Goal: Task Accomplishment & Management: Use online tool/utility

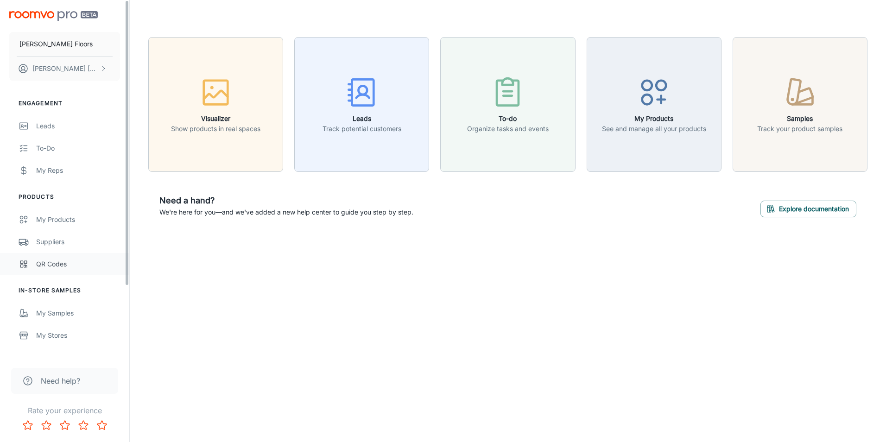
click at [78, 262] on div "QR Codes" at bounding box center [78, 264] width 84 height 10
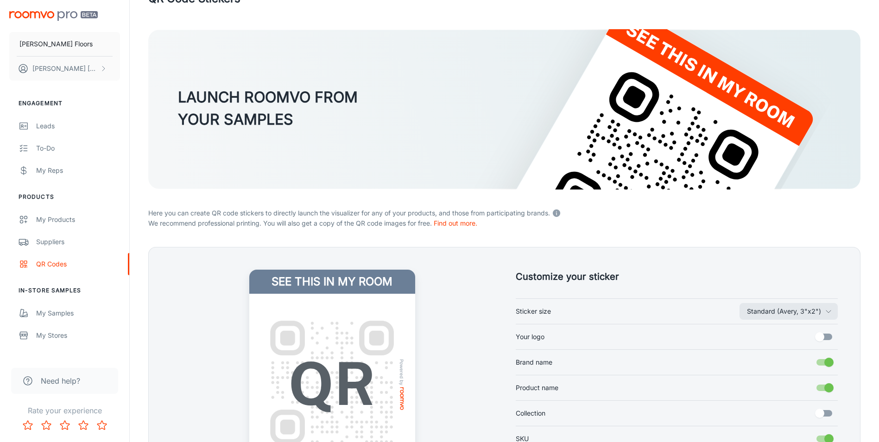
scroll to position [46, 0]
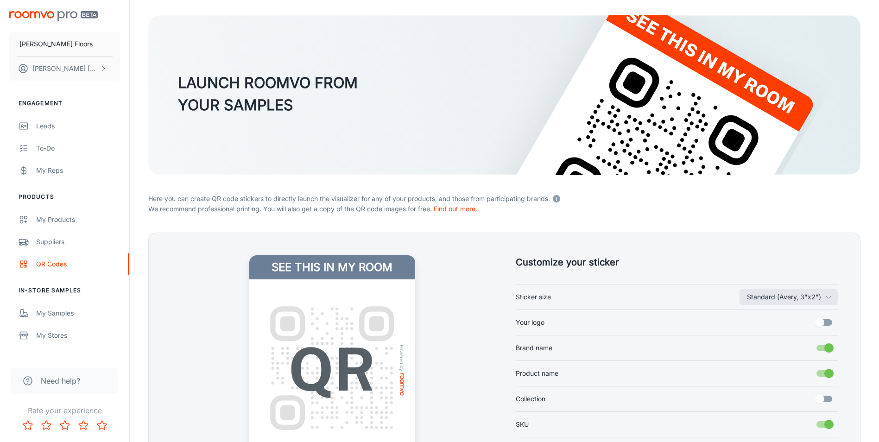
click at [568, 320] on label "Your logo" at bounding box center [677, 323] width 323 height 18
click at [793, 320] on input "Your logo" at bounding box center [819, 323] width 53 height 18
checkbox input "true"
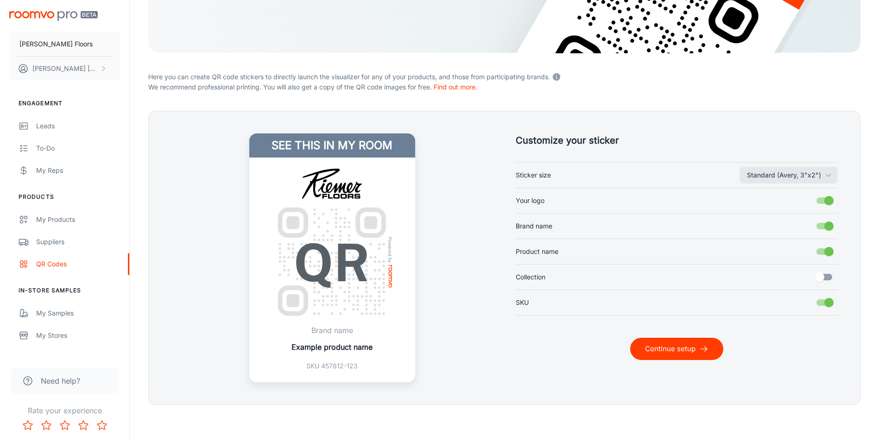
click at [685, 351] on button "Continue setup" at bounding box center [676, 349] width 93 height 22
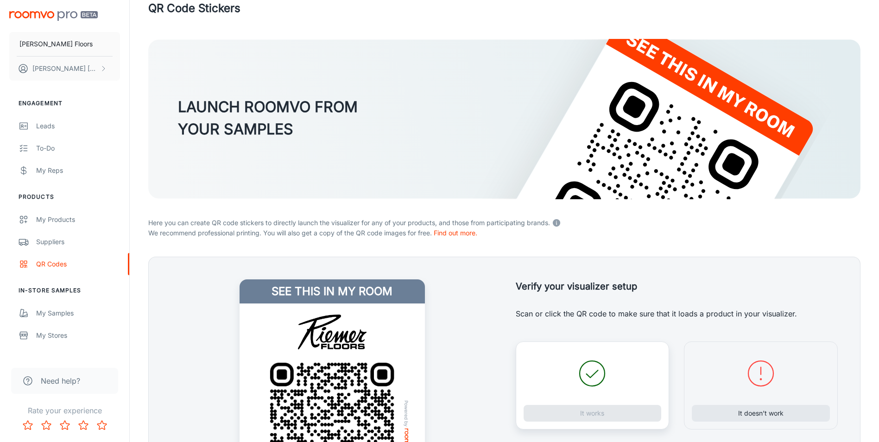
scroll to position [168, 0]
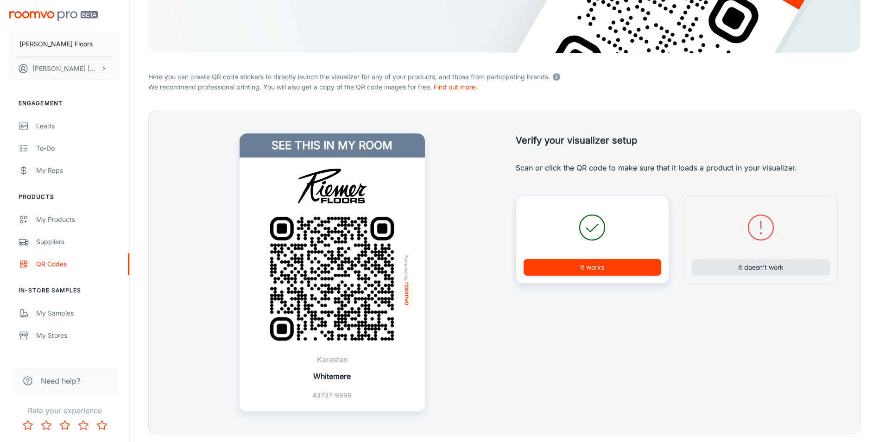
click at [585, 273] on button "It works" at bounding box center [593, 267] width 138 height 17
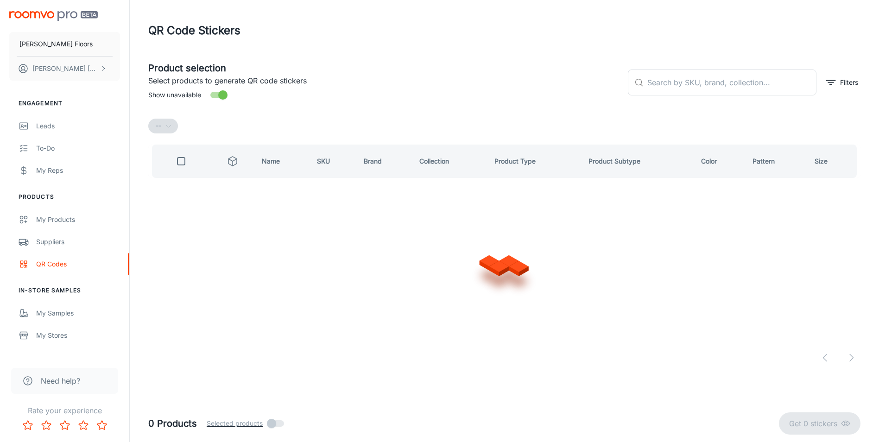
scroll to position [0, 0]
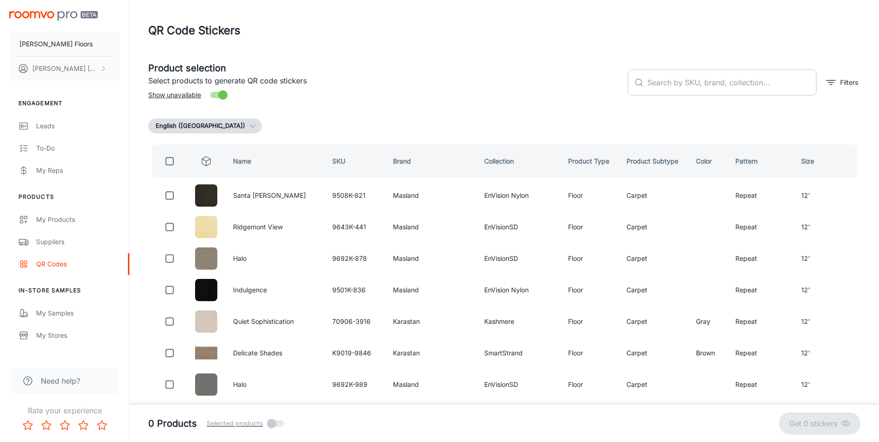
click at [668, 76] on input "text" at bounding box center [731, 83] width 169 height 26
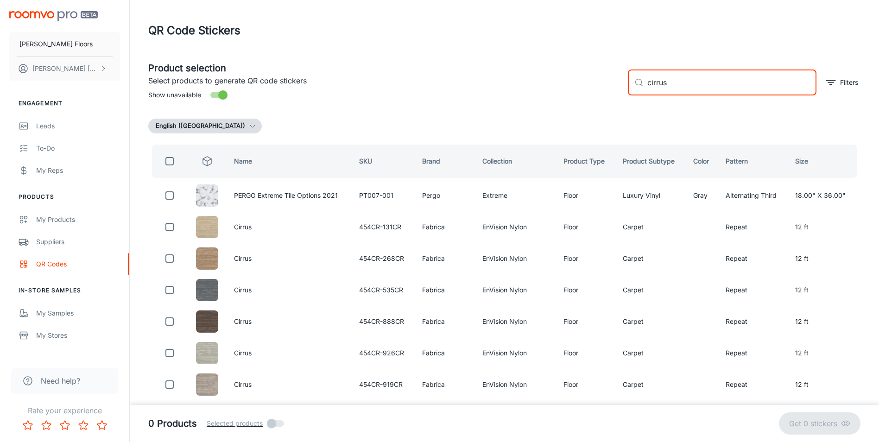
type input "cirrus"
click at [171, 160] on input "checkbox" at bounding box center [169, 161] width 19 height 19
checkbox input "true"
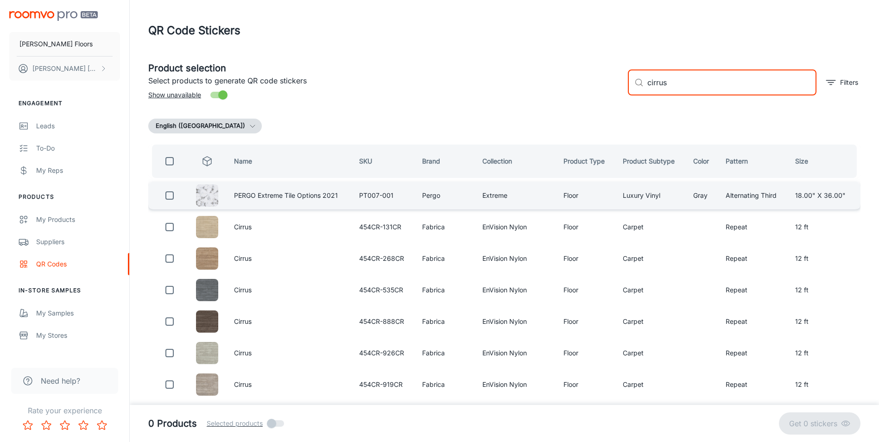
checkbox input "true"
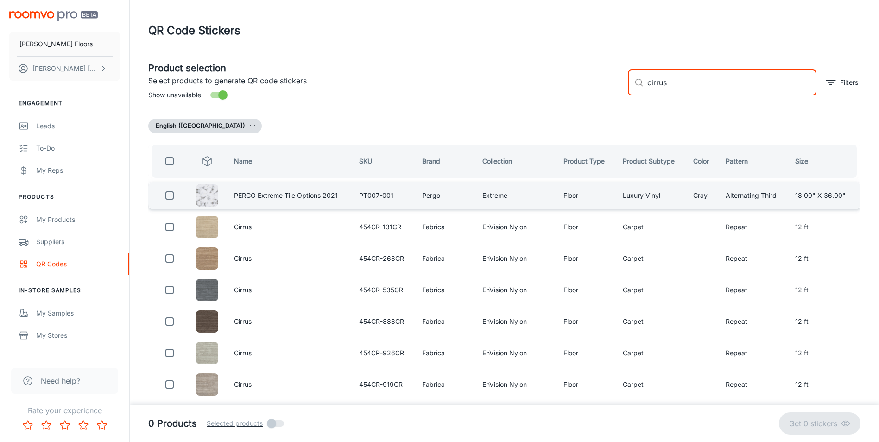
checkbox input "true"
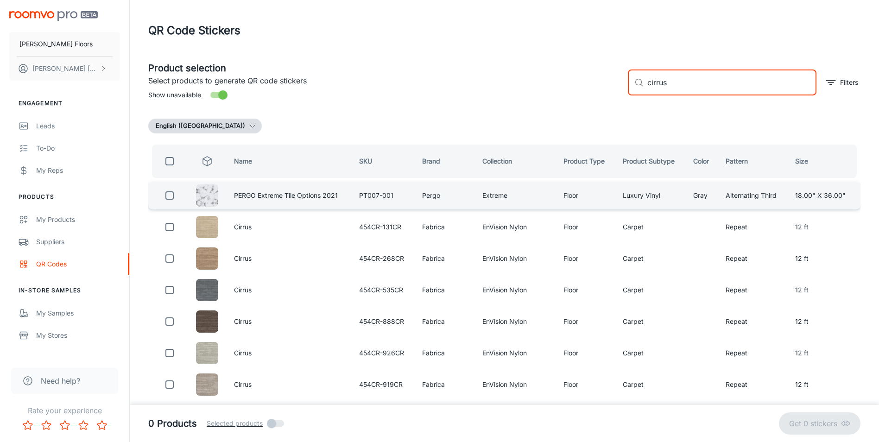
checkbox input "true"
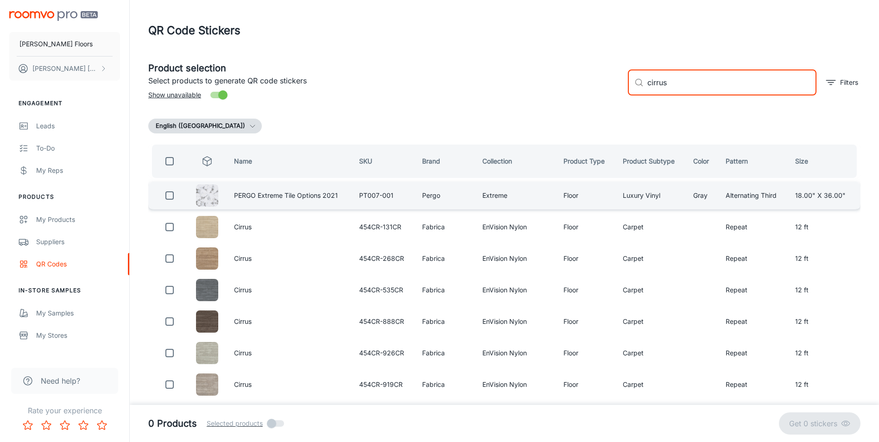
checkbox input "true"
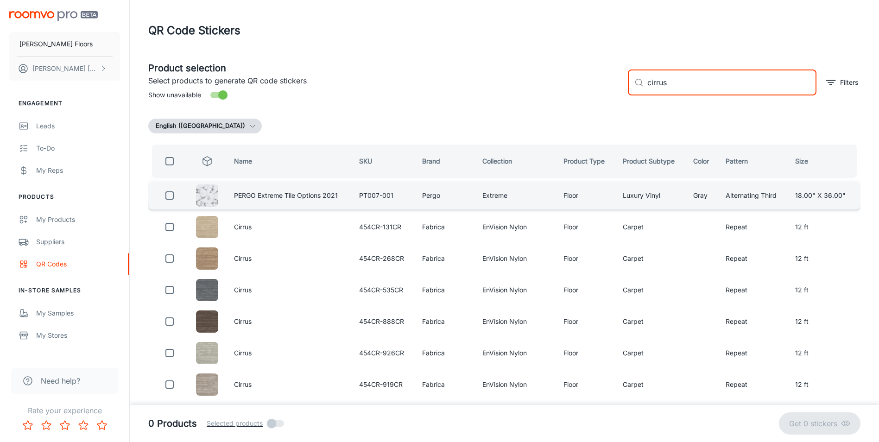
checkbox input "true"
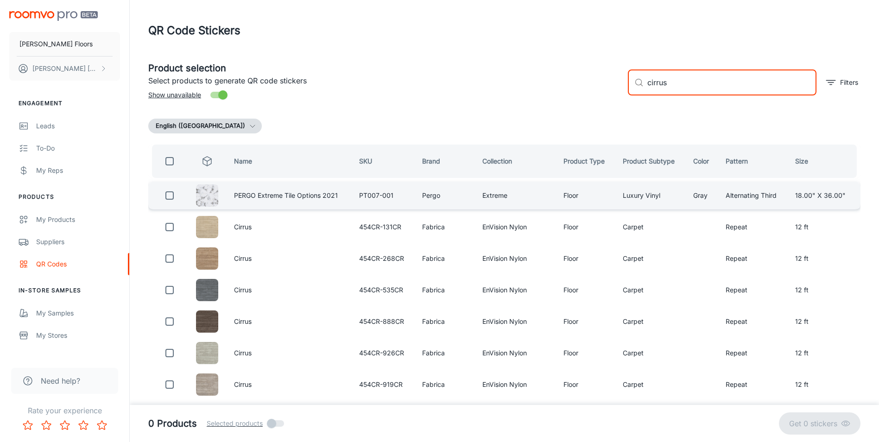
checkbox input "true"
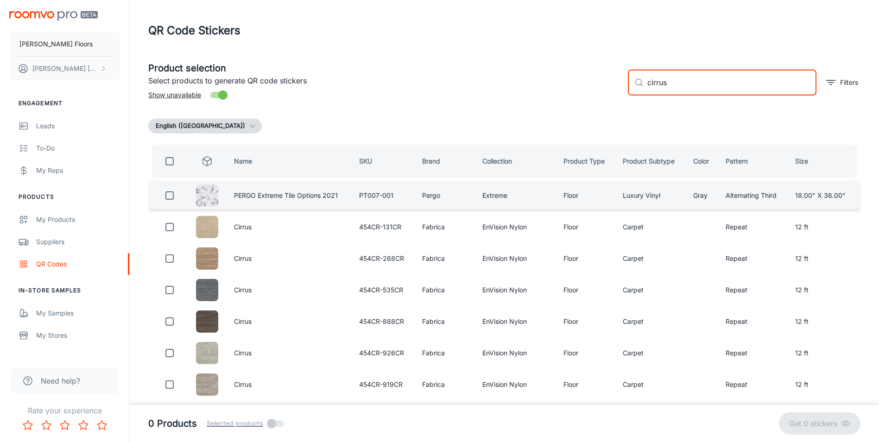
checkbox input "true"
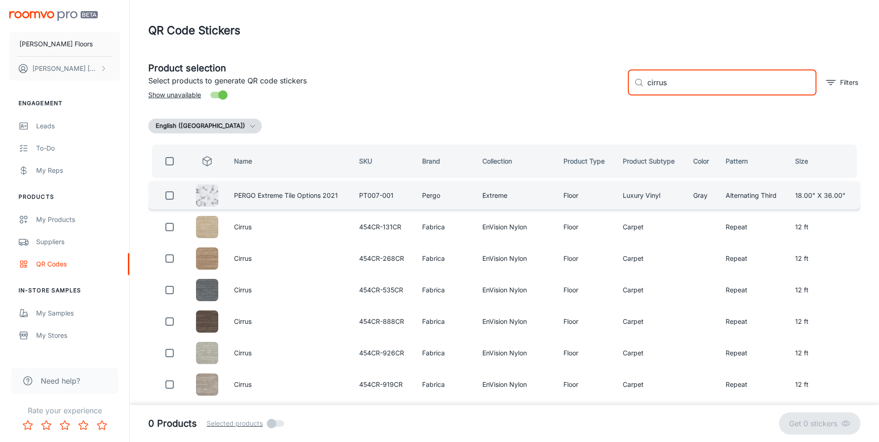
checkbox input "true"
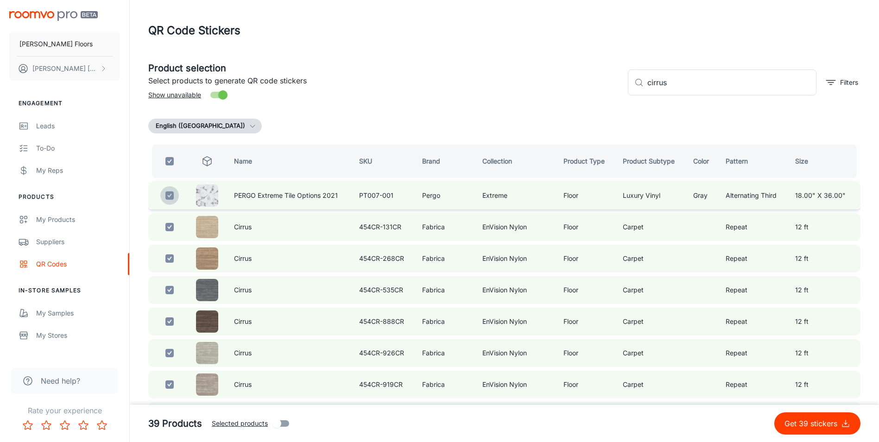
click at [171, 195] on input "checkbox" at bounding box center [169, 195] width 19 height 19
checkbox input "false"
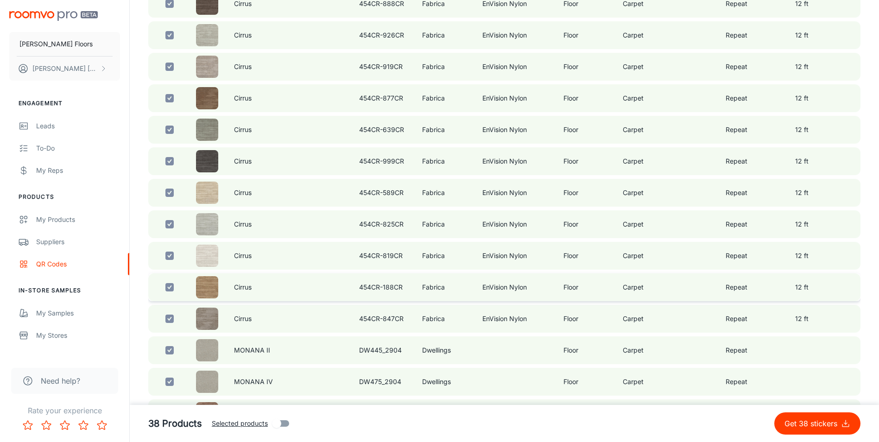
scroll to position [371, 0]
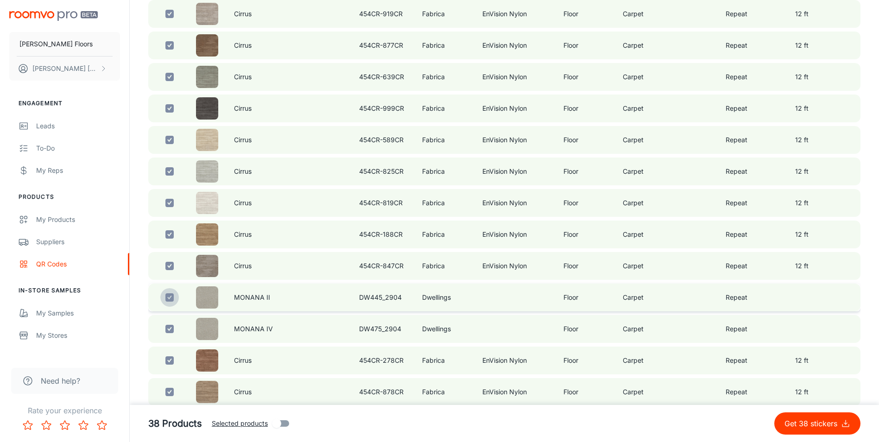
click at [170, 295] on input "checkbox" at bounding box center [169, 297] width 19 height 19
checkbox input "false"
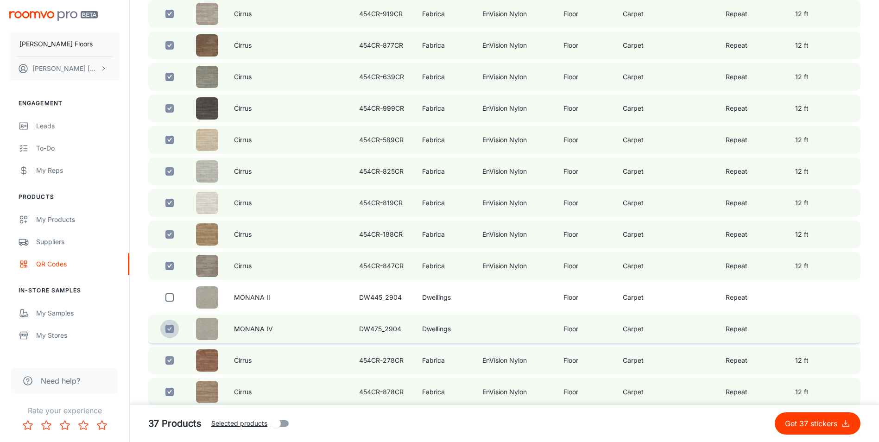
drag, startPoint x: 167, startPoint y: 331, endPoint x: 167, endPoint y: 323, distance: 7.4
click at [167, 330] on input "checkbox" at bounding box center [169, 329] width 19 height 19
checkbox input "false"
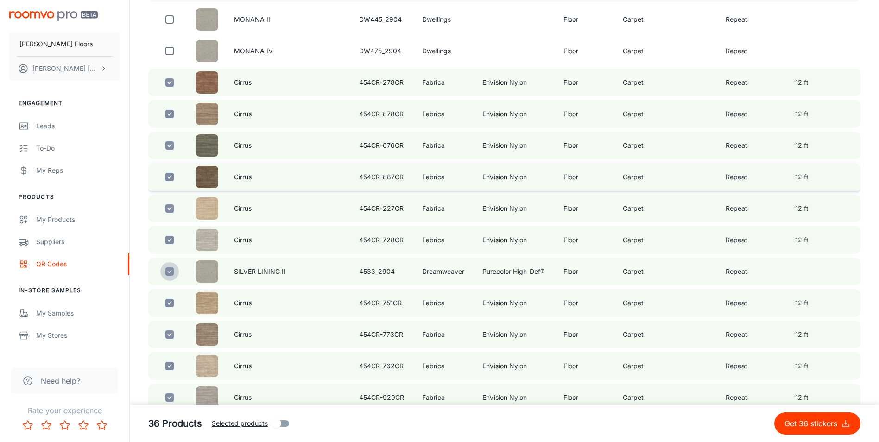
click at [168, 267] on input "checkbox" at bounding box center [169, 271] width 19 height 19
checkbox input "false"
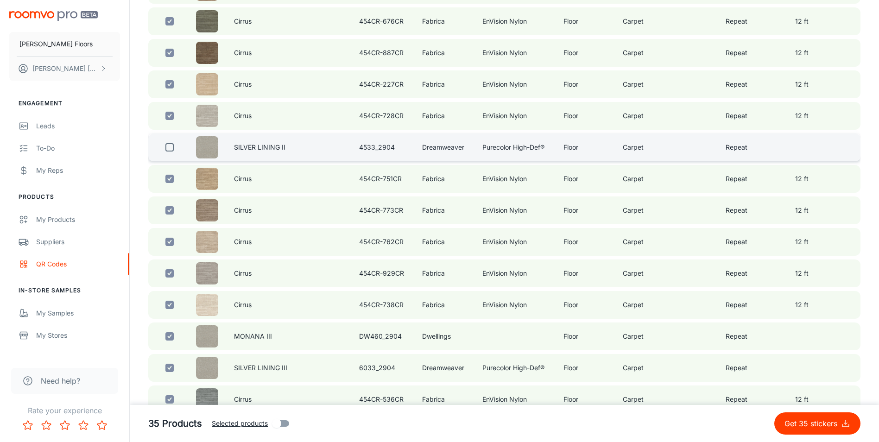
scroll to position [881, 0]
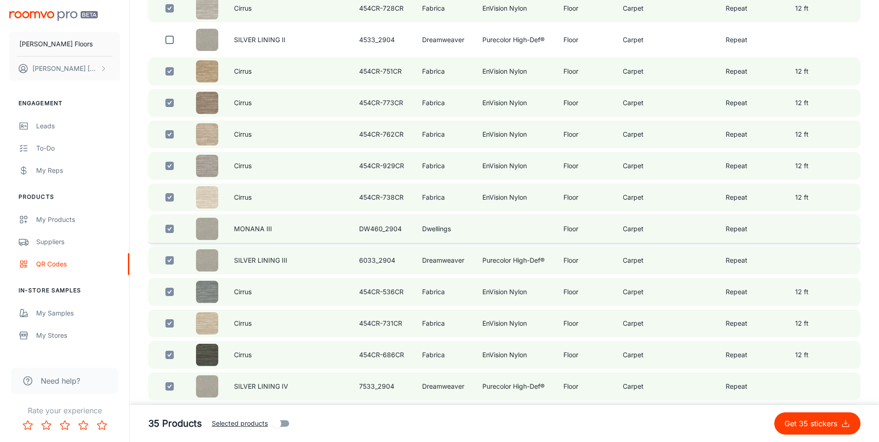
click at [170, 230] on input "checkbox" at bounding box center [169, 229] width 19 height 19
checkbox input "false"
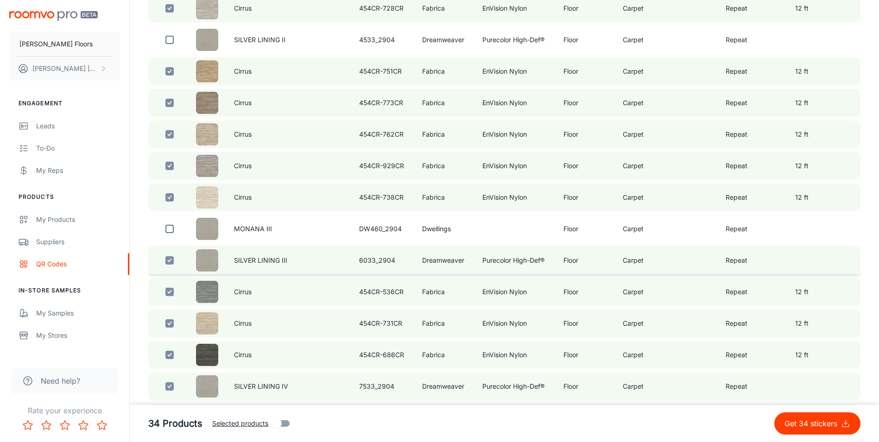
click at [169, 260] on input "checkbox" at bounding box center [169, 260] width 19 height 19
checkbox input "false"
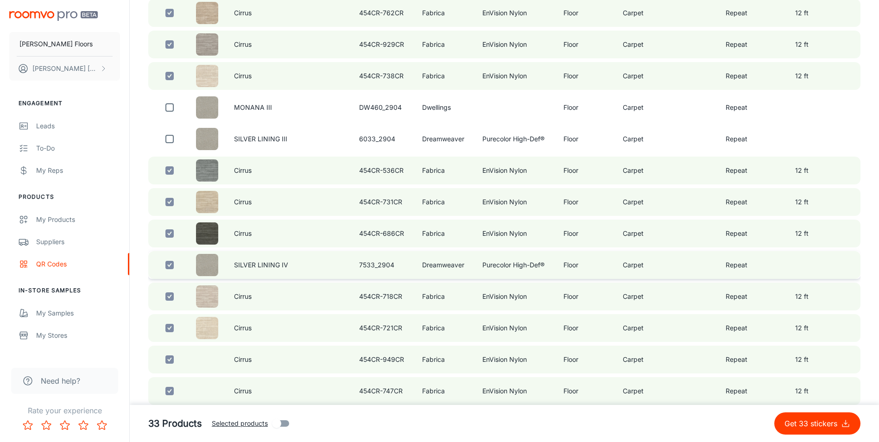
scroll to position [1032, 0]
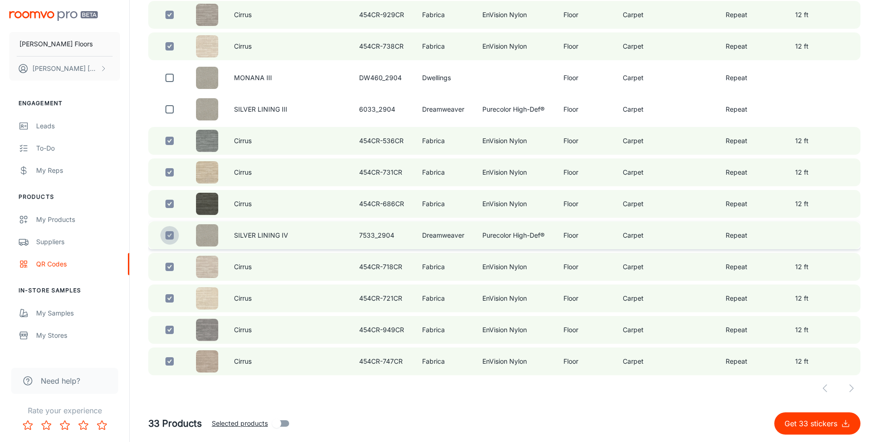
click at [170, 239] on input "checkbox" at bounding box center [169, 235] width 19 height 19
checkbox input "false"
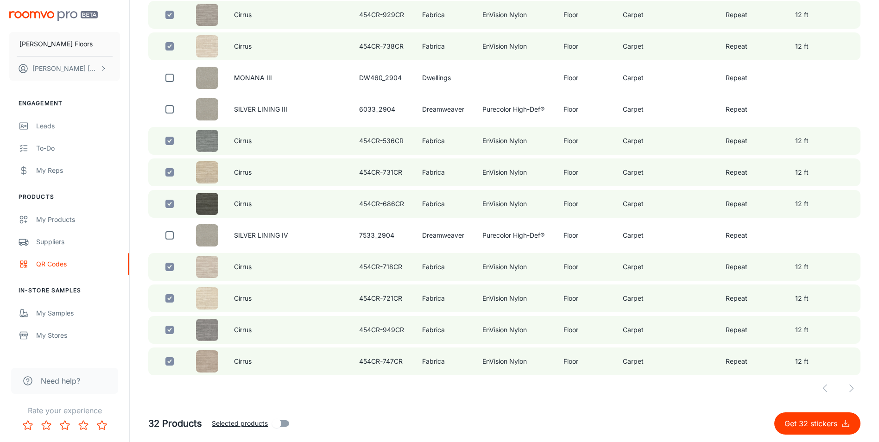
click at [801, 426] on p "Get 32 stickers" at bounding box center [813, 423] width 57 height 11
checkbox input "false"
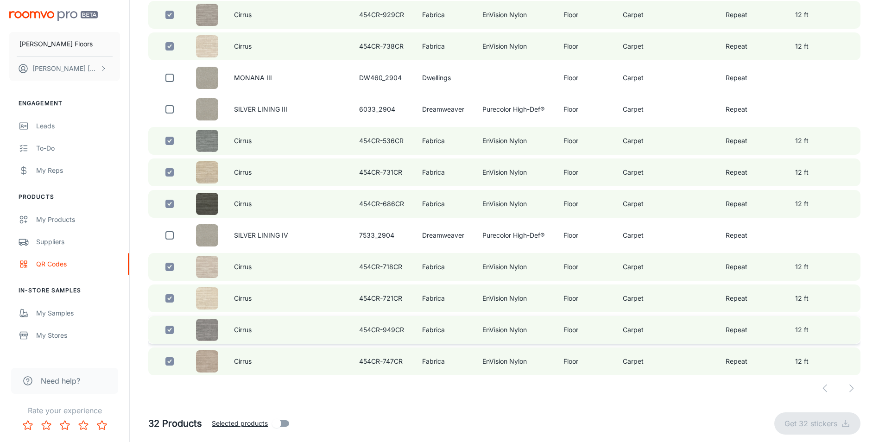
checkbox input "false"
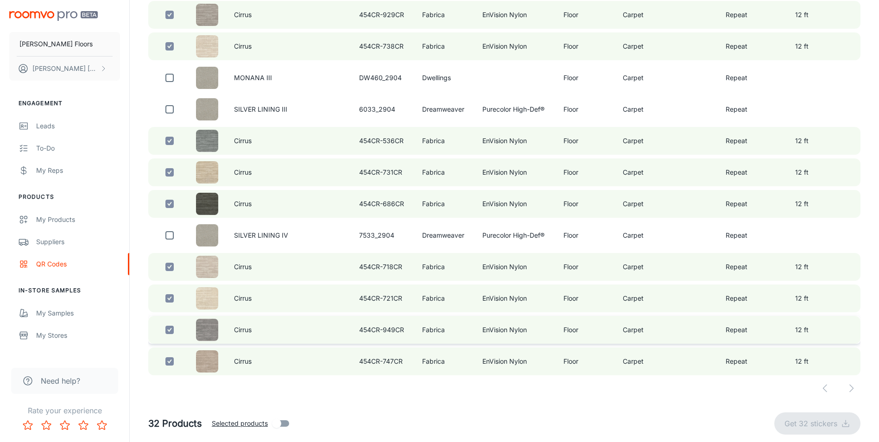
checkbox input "false"
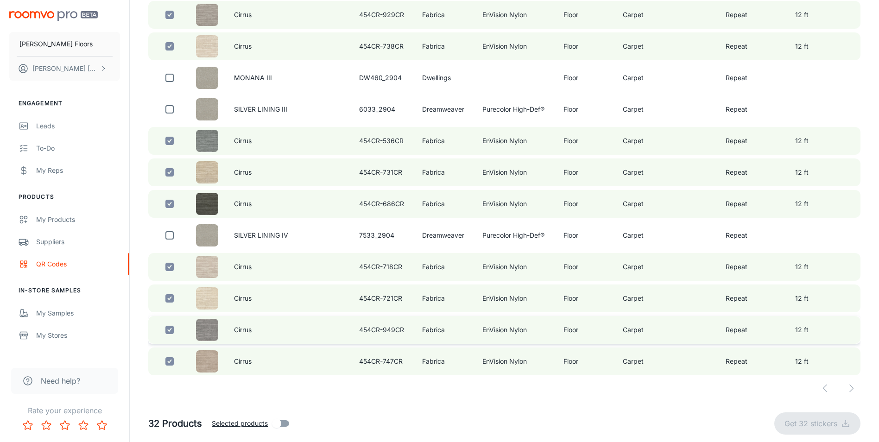
checkbox input "false"
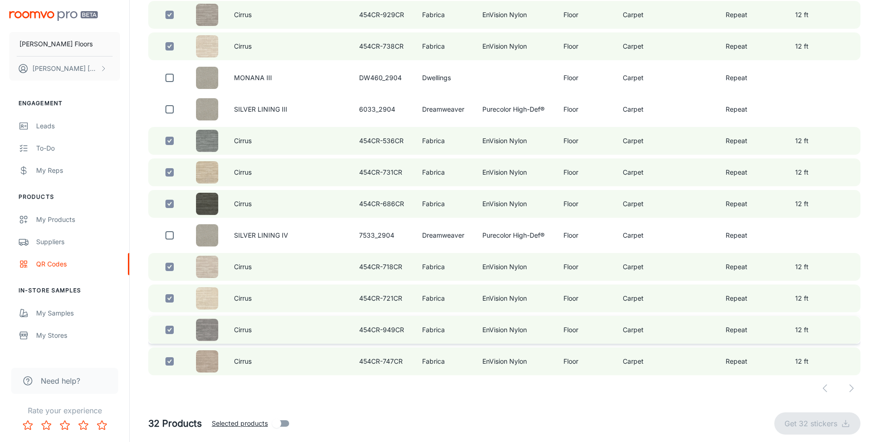
checkbox input "false"
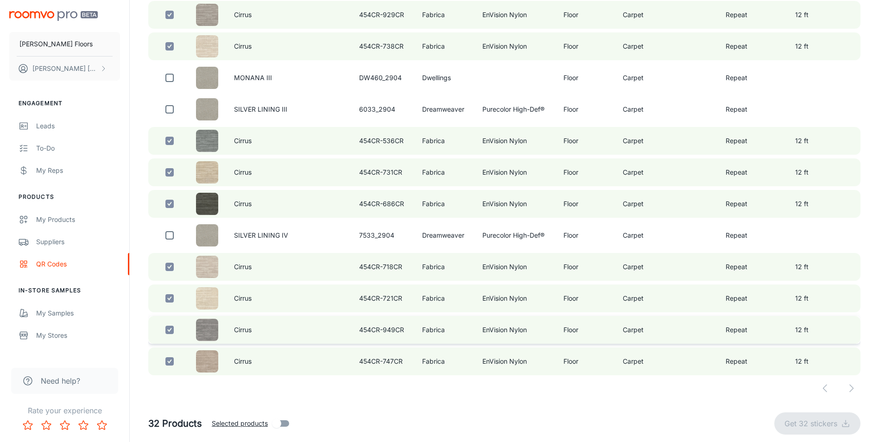
checkbox input "false"
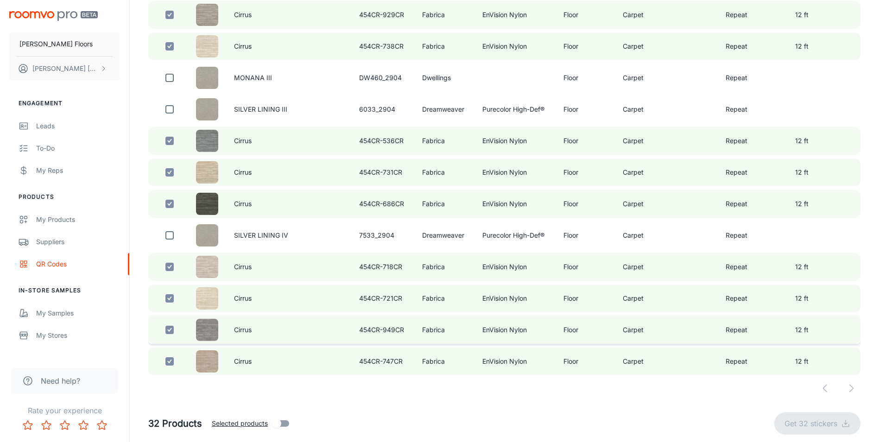
checkbox input "false"
